Goal: Information Seeking & Learning: Learn about a topic

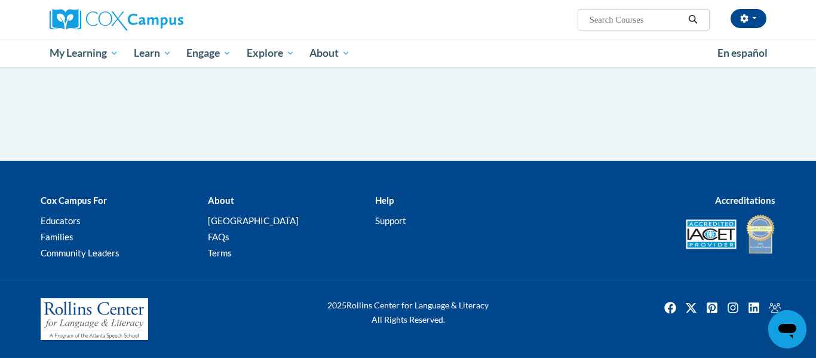
scroll to position [278, 0]
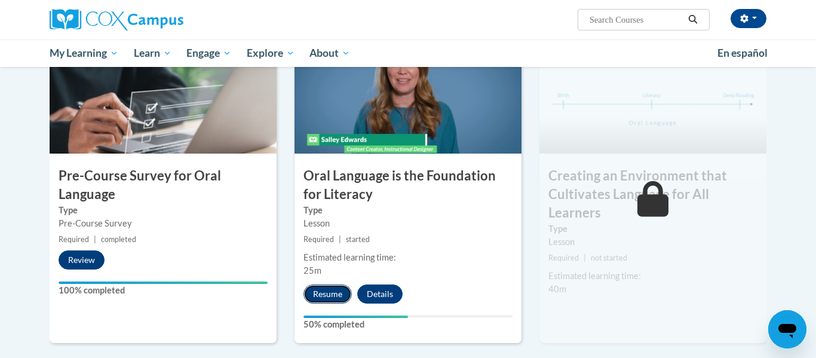
click at [326, 291] on button "Resume" at bounding box center [328, 293] width 48 height 19
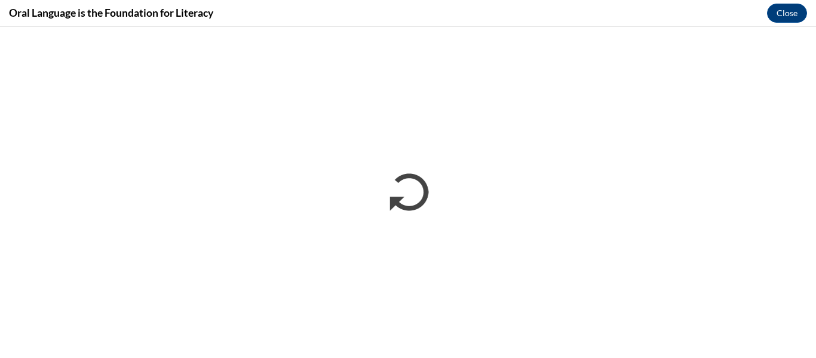
scroll to position [0, 0]
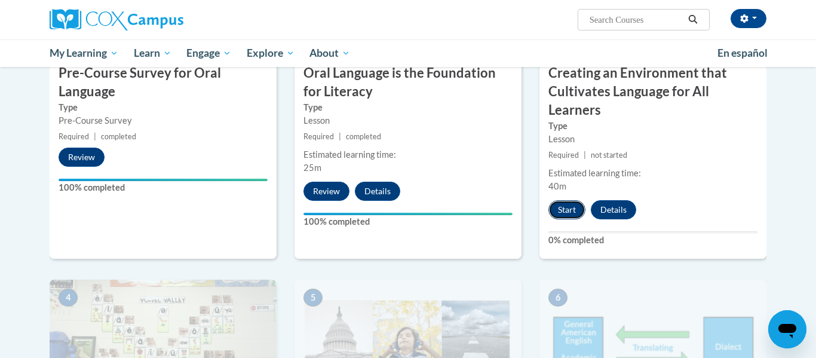
click at [567, 206] on button "Start" at bounding box center [567, 209] width 37 height 19
